Goal: Answer question/provide support

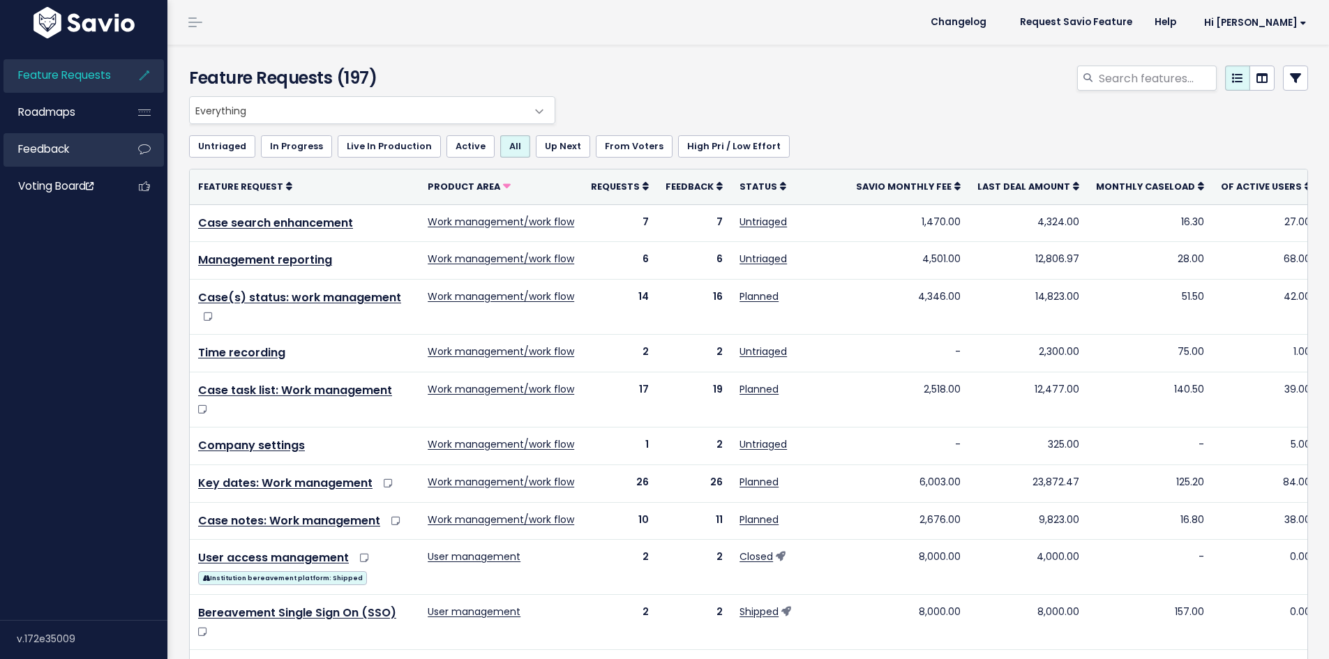
click at [68, 137] on link "Feedback" at bounding box center [59, 149] width 112 height 32
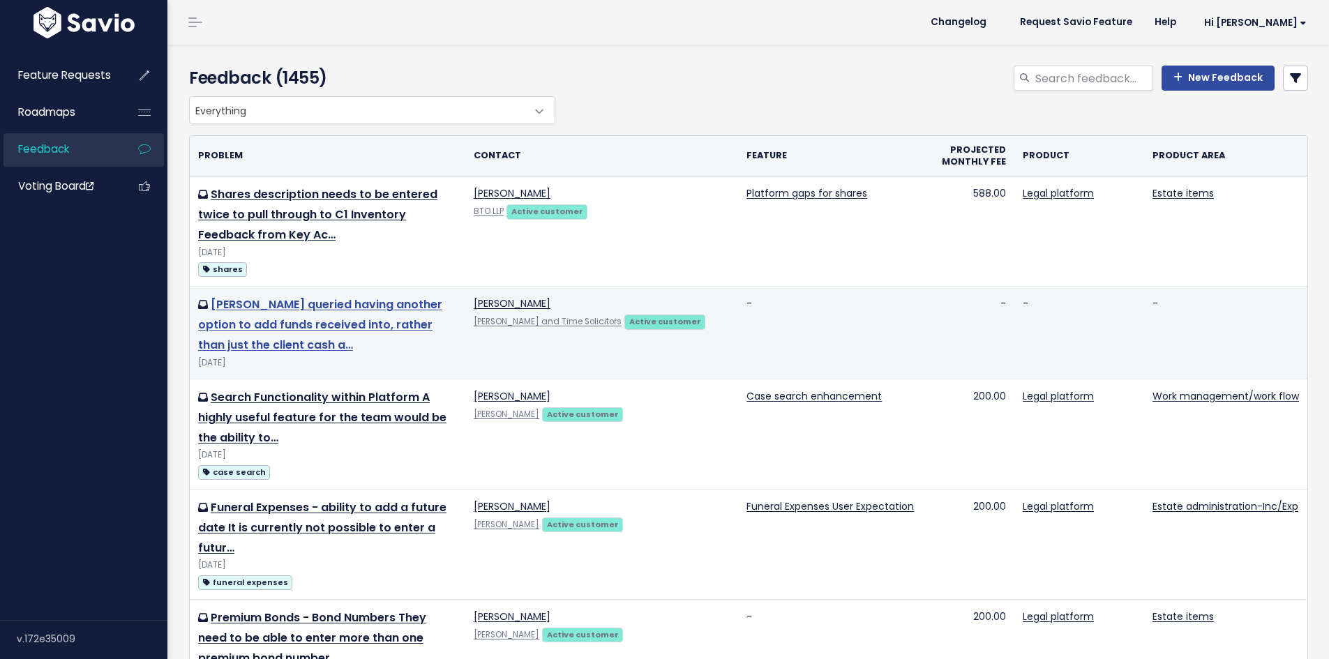
click at [379, 323] on link "[PERSON_NAME] queried having another option to add funds received into, rather …" at bounding box center [320, 324] width 244 height 57
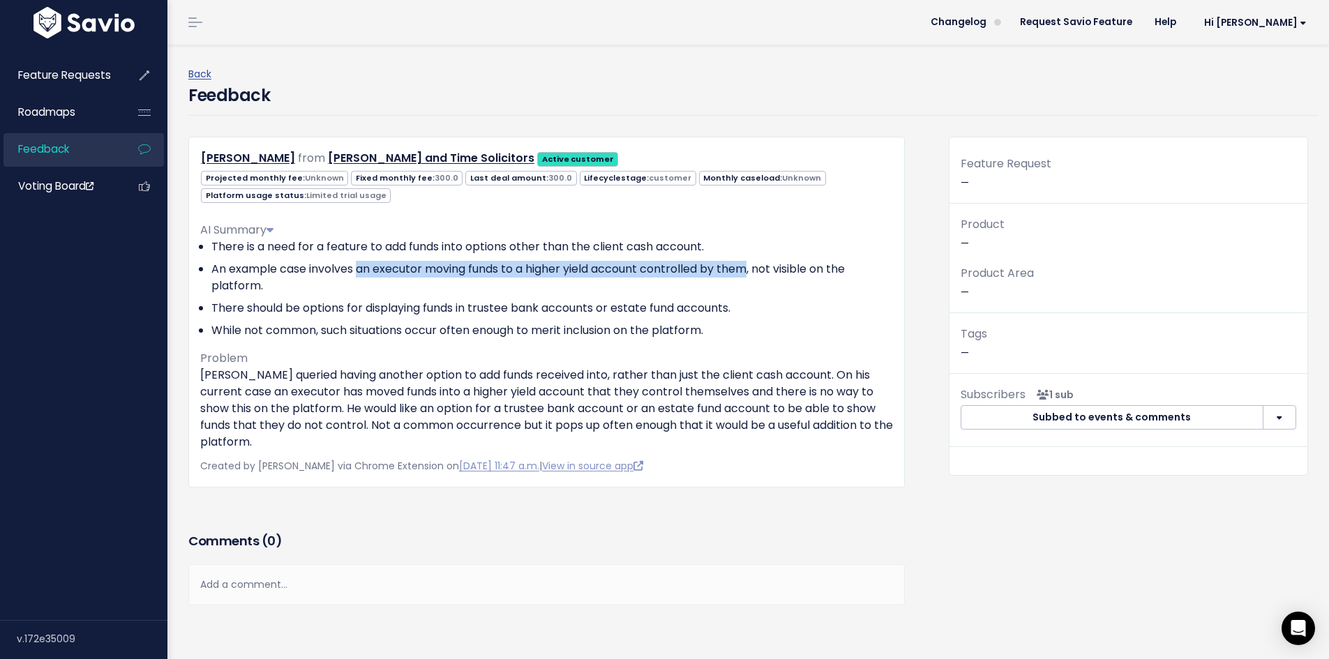
drag, startPoint x: 359, startPoint y: 266, endPoint x: 756, endPoint y: 272, distance: 397.7
click at [756, 272] on li "An example case involves an executor moving funds to a higher yield account con…" at bounding box center [552, 277] width 682 height 33
copy li "an executor moving funds to a higher yield account controlled by them"
